Goal: Transaction & Acquisition: Purchase product/service

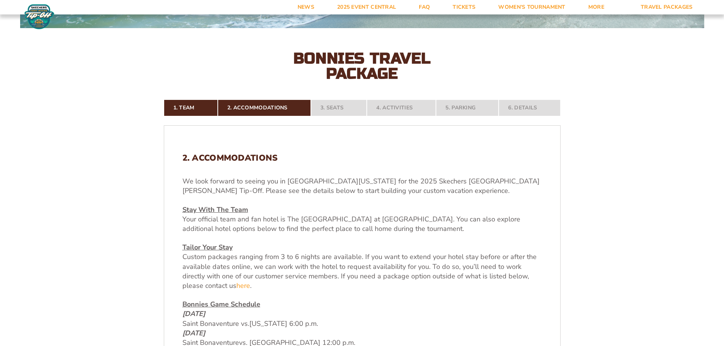
scroll to position [190, 0]
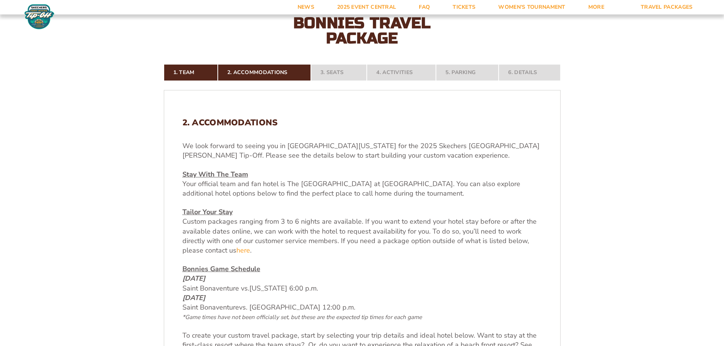
click at [324, 152] on p "We look forward to seeing you in Southwest Florida for the 2025 Skechers Fort M…" at bounding box center [361, 150] width 359 height 19
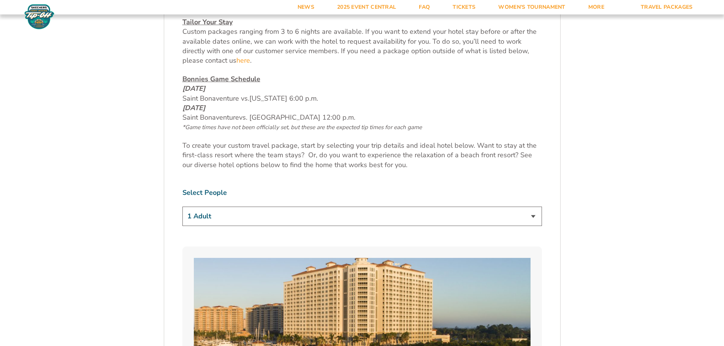
scroll to position [456, 0]
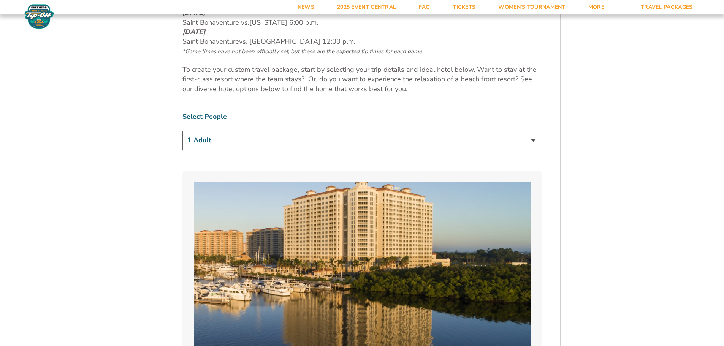
click at [200, 146] on select "1 Adult 2 Adults 3 Adults 4 Adults 2 Adults + 1 Child 2 Adults + 2 Children 2 A…" at bounding box center [361, 140] width 359 height 19
click at [182, 131] on select "1 Adult 2 Adults 3 Adults 4 Adults 2 Adults + 1 Child 2 Adults + 2 Children 2 A…" at bounding box center [361, 140] width 359 height 19
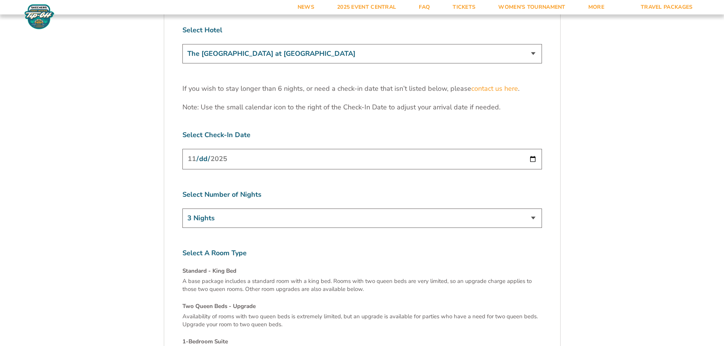
scroll to position [2394, 0]
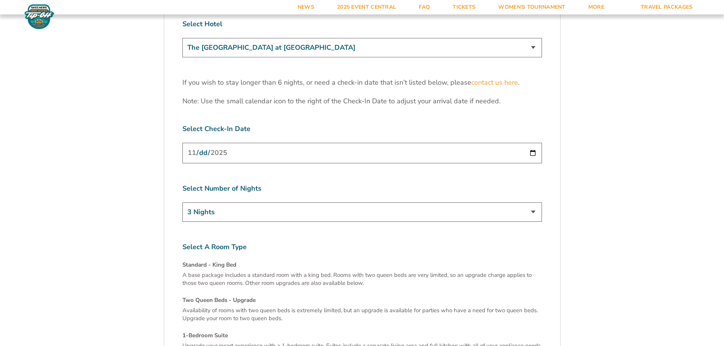
click at [533, 143] on input "2025-11-24" at bounding box center [361, 153] width 359 height 20
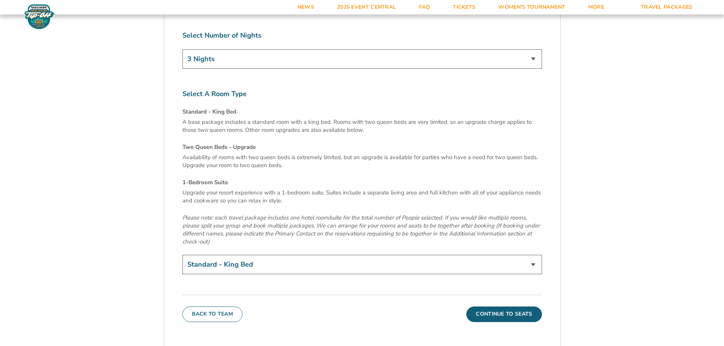
scroll to position [2584, 0]
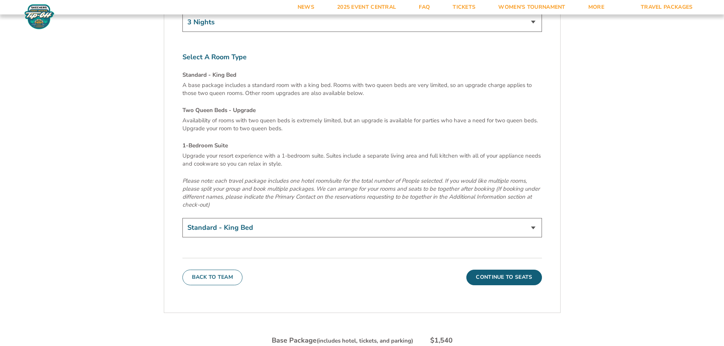
click at [351, 218] on select "Standard - King Bed Two Queen Beds - Upgrade (+$15 per night) 1-Bedroom Suite (…" at bounding box center [361, 227] width 359 height 19
select select "Two Queen Beds - Upgrade"
click at [182, 218] on select "Standard - King Bed Two Queen Beds - Upgrade (+$15 per night) 1-Bedroom Suite (…" at bounding box center [361, 227] width 359 height 19
click at [263, 177] on em "Please note: each travel package includes one hotel room/suite for the total nu…" at bounding box center [360, 193] width 357 height 32
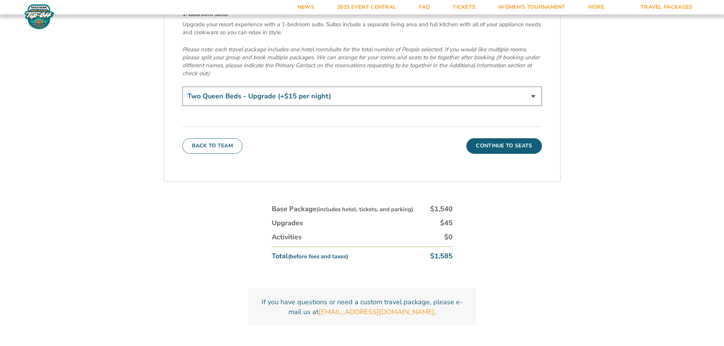
scroll to position [2715, 0]
click at [491, 139] on button "Continue To Seats" at bounding box center [503, 146] width 75 height 15
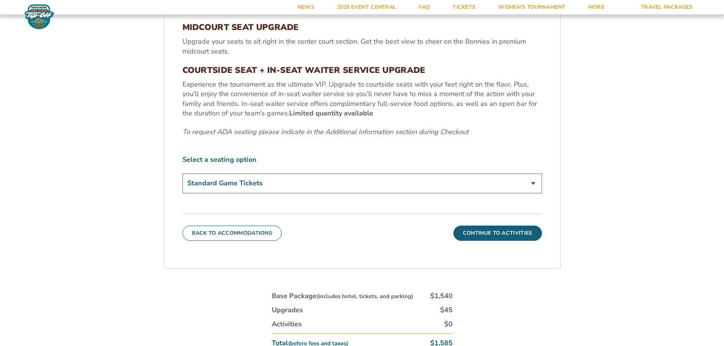
scroll to position [354, 0]
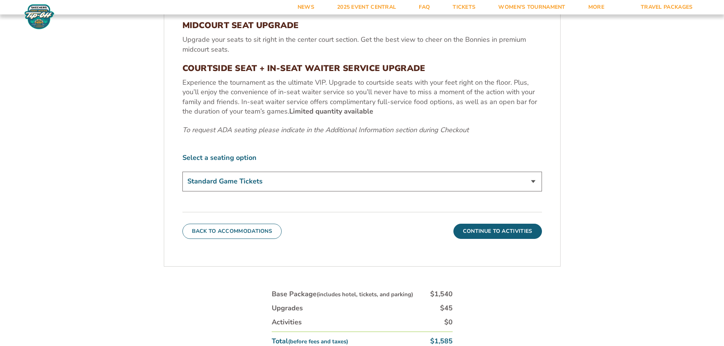
click at [209, 179] on select "Standard Game Tickets Midcourt Seat Upgrade (+$100 per person) Courtside Seat +…" at bounding box center [361, 181] width 359 height 19
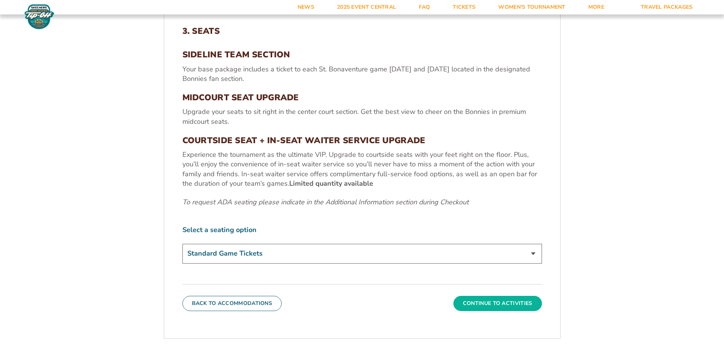
scroll to position [278, 0]
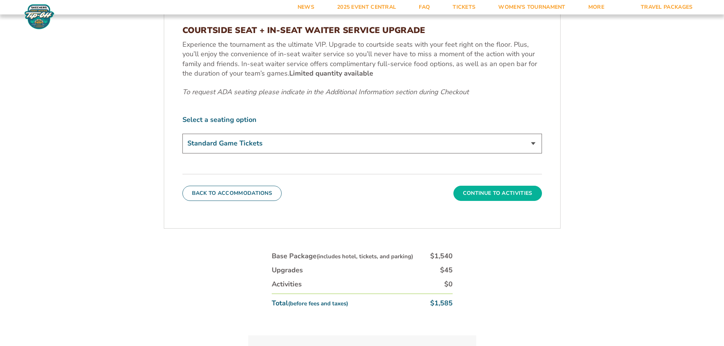
click at [509, 198] on button "Continue To Activities" at bounding box center [497, 193] width 89 height 15
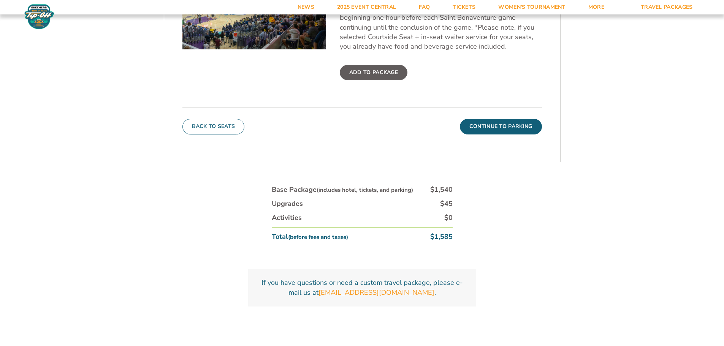
scroll to position [392, 0]
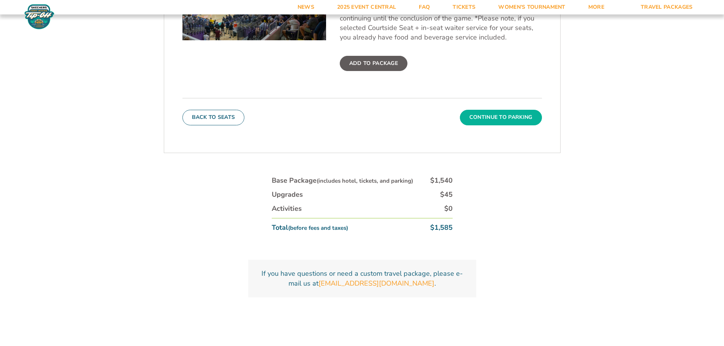
click at [512, 120] on button "Continue To Parking" at bounding box center [501, 117] width 82 height 15
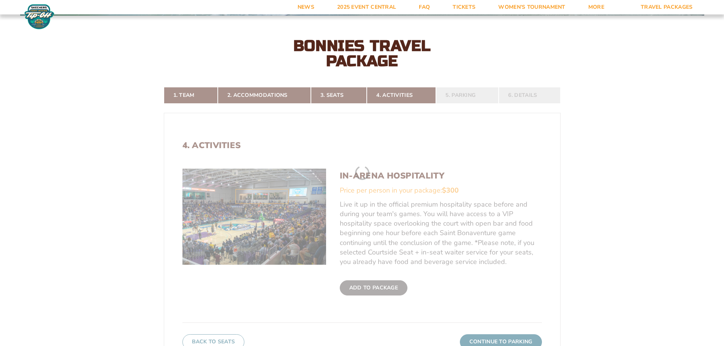
scroll to position [164, 0]
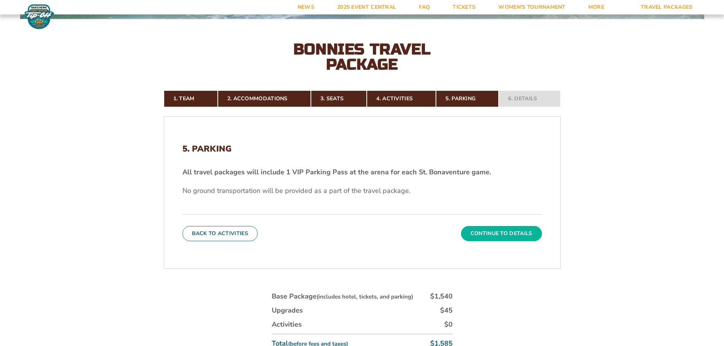
click at [474, 231] on button "Continue To Details" at bounding box center [501, 233] width 81 height 15
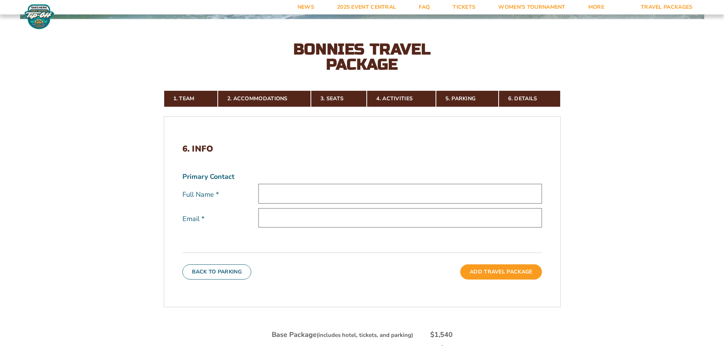
click at [298, 198] on input "text" at bounding box center [399, 193] width 283 height 19
type input "[PERSON_NAME]"
click at [299, 218] on input "rycling@gmail.com" at bounding box center [399, 217] width 283 height 19
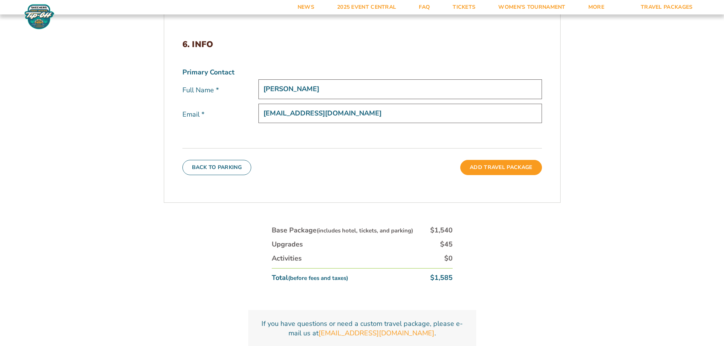
scroll to position [278, 0]
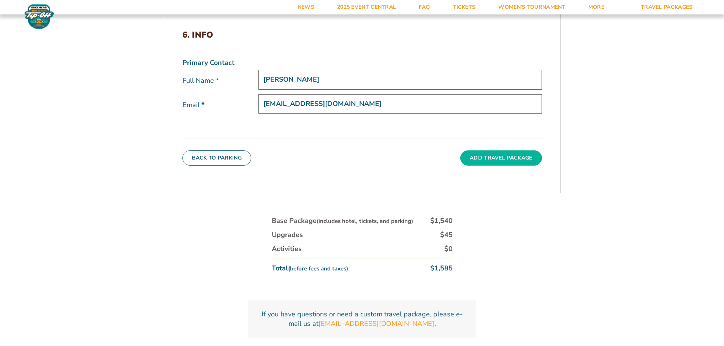
type input "[EMAIL_ADDRESS][DOMAIN_NAME]"
click at [502, 157] on button "Add Travel Package" at bounding box center [500, 157] width 81 height 15
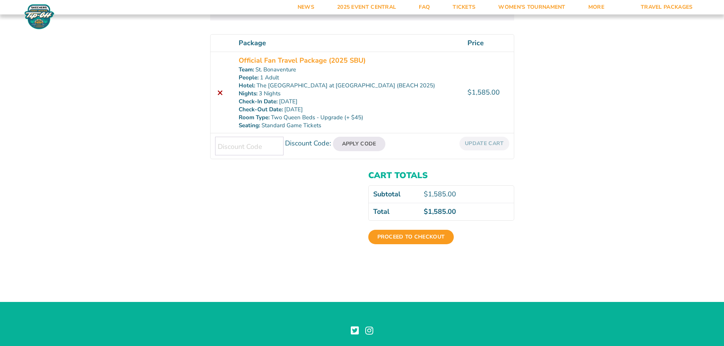
scroll to position [152, 0]
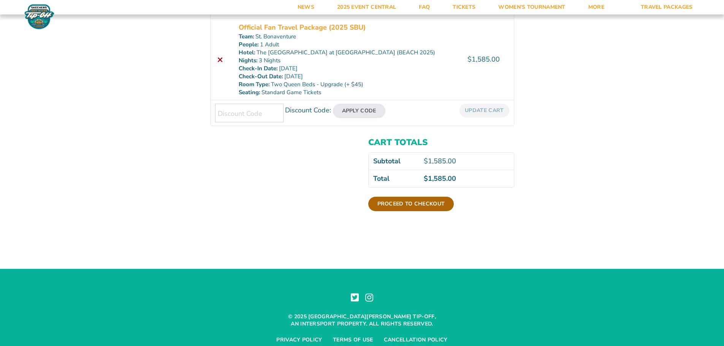
click at [425, 206] on link "Proceed to checkout" at bounding box center [411, 204] width 86 height 14
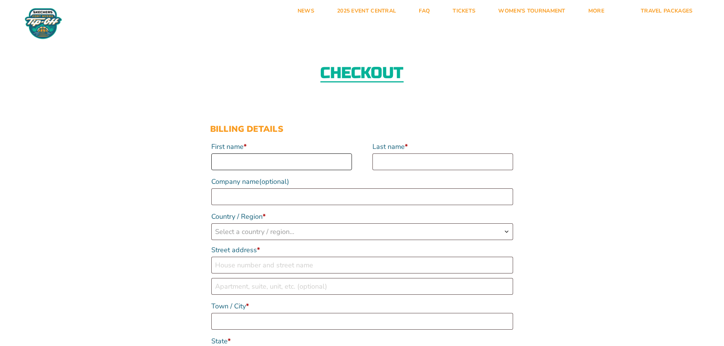
click at [250, 164] on input "First name *" at bounding box center [281, 162] width 141 height 17
type input "Ryan"
type input "Clingan"
select select "US"
type input "6 Sunburst Ln"
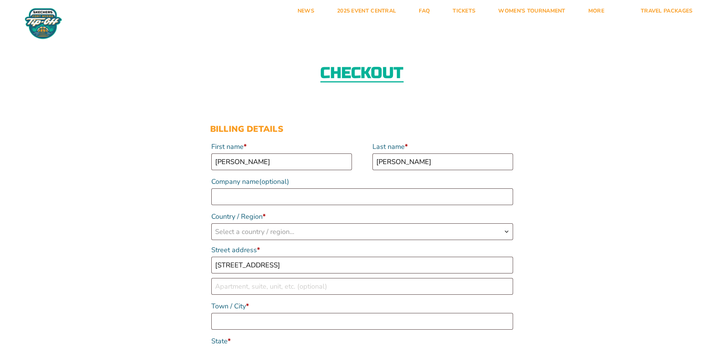
type input "Allegany"
type input "14706"
type input "18145944381"
type input "rycling@gmail.com"
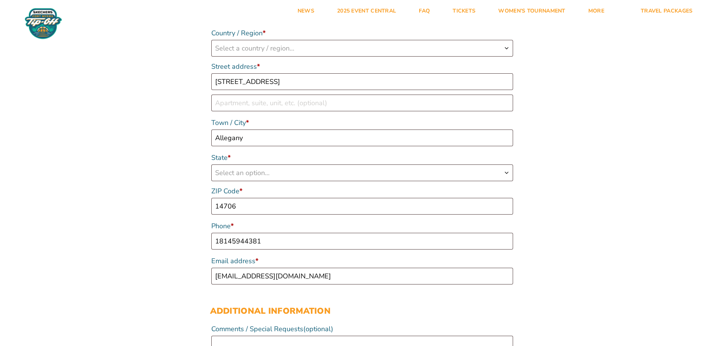
select select "US"
select select "NY"
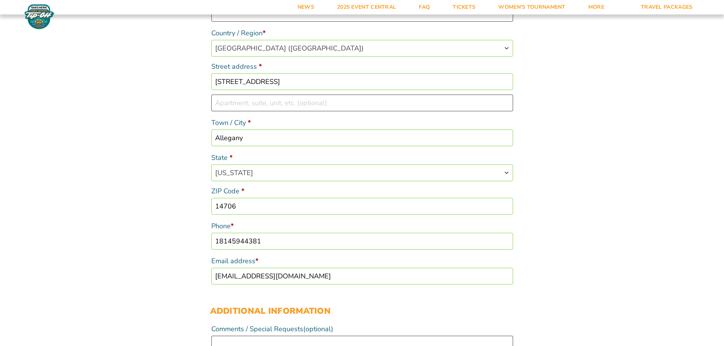
scroll to position [0, 0]
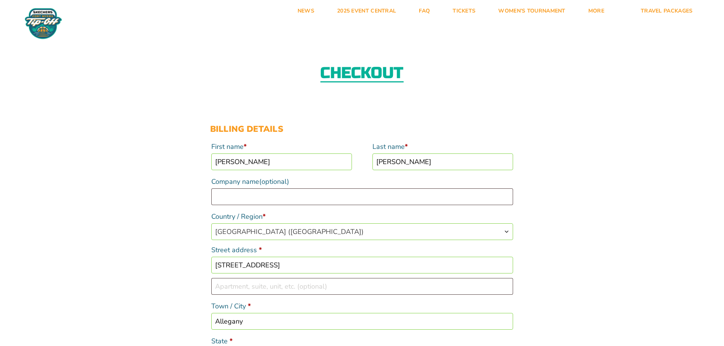
click at [339, 267] on input "6 Sunburst Ln" at bounding box center [362, 265] width 302 height 17
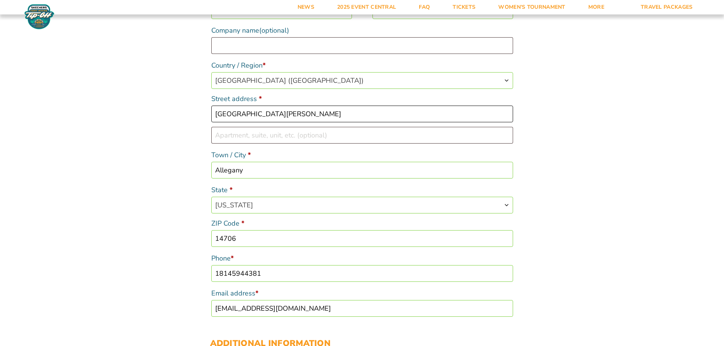
scroll to position [152, 0]
type input "[GEOGRAPHIC_DATA][PERSON_NAME]"
click at [253, 176] on input "Allegany" at bounding box center [362, 169] width 302 height 17
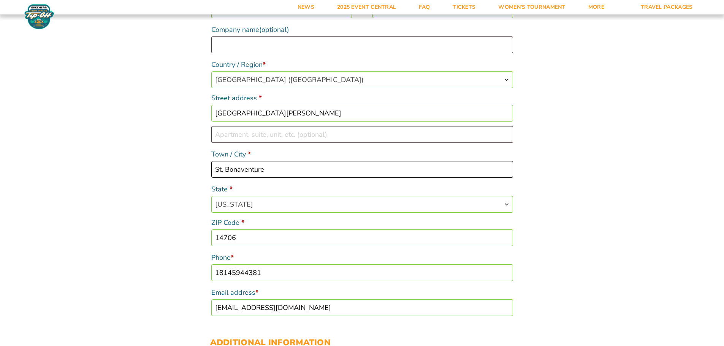
type input "St. Bonaventure"
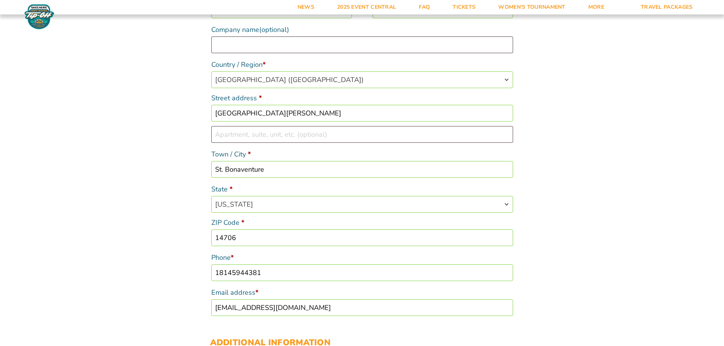
click at [278, 234] on input "14706" at bounding box center [362, 238] width 302 height 17
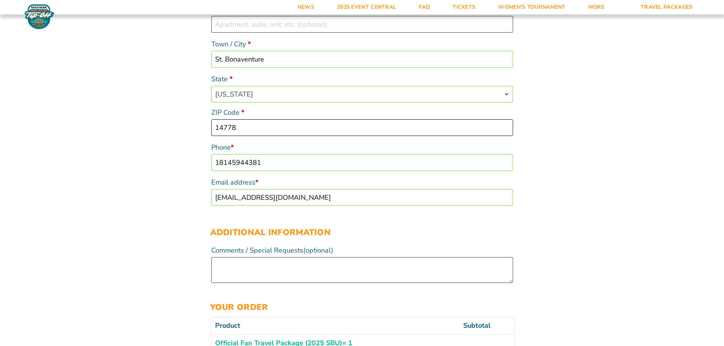
scroll to position [266, 0]
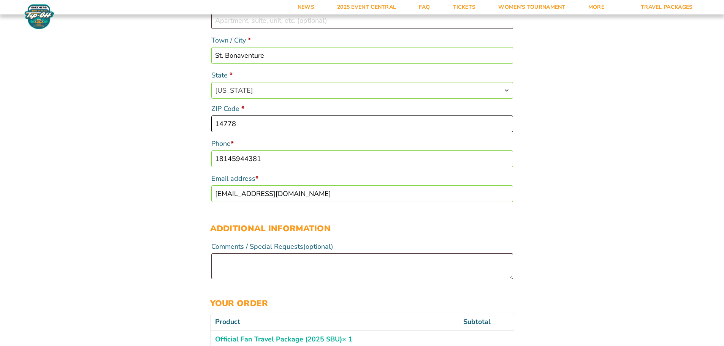
type input "14778"
click at [244, 193] on input "rycling@gmail.com" at bounding box center [362, 193] width 302 height 17
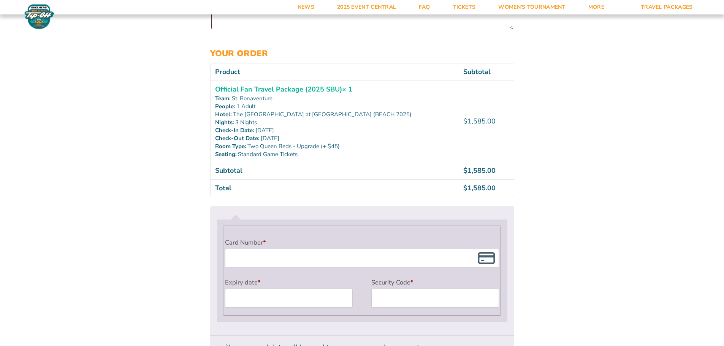
scroll to position [570, 0]
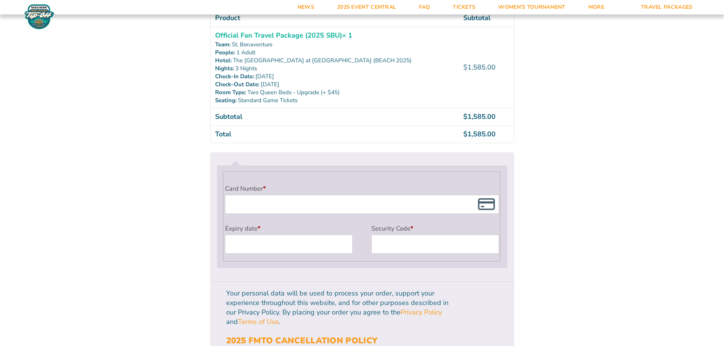
type input "[EMAIL_ADDRESS][DOMAIN_NAME]"
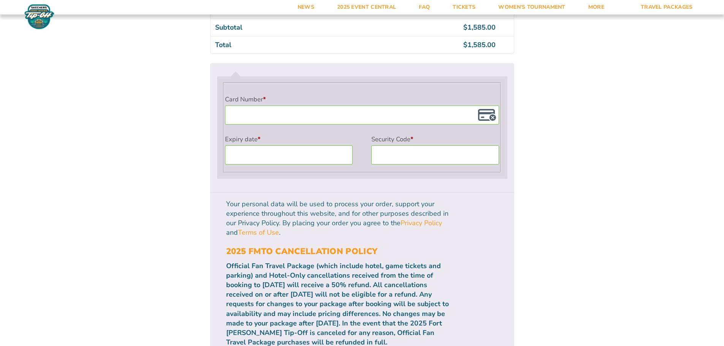
scroll to position [644, 0]
